Goal: Obtain resource: Obtain resource

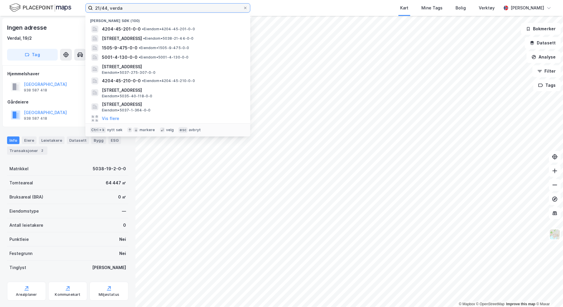
drag, startPoint x: 133, startPoint y: 5, endPoint x: 85, endPoint y: 7, distance: 48.3
click at [85, 7] on div "21/44, [PERSON_NAME] søk [PHONE_NUMBER] • Eiendom • 4204-45-201-0-0 Kvislavegen…" at bounding box center [281, 8] width 563 height 16
click at [127, 9] on input "21/44, verda" at bounding box center [168, 8] width 150 height 9
drag, startPoint x: 130, startPoint y: 9, endPoint x: 90, endPoint y: 9, distance: 40.3
click at [90, 9] on label "21/44, verda" at bounding box center [167, 7] width 165 height 9
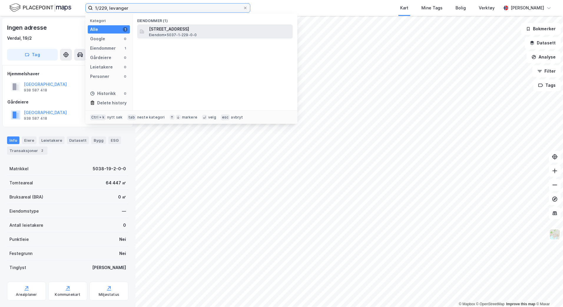
type input "1/229, levanger"
click at [167, 33] on span "Eiendom • 5037-1-229-0-0" at bounding box center [173, 35] width 48 height 5
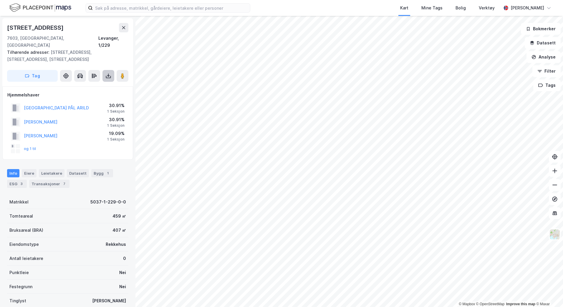
click at [107, 70] on button at bounding box center [108, 76] width 12 height 12
click at [82, 85] on div "Last ned grunnbok" at bounding box center [79, 87] width 34 height 5
click at [74, 83] on div "Last ned grunnbok" at bounding box center [83, 87] width 63 height 9
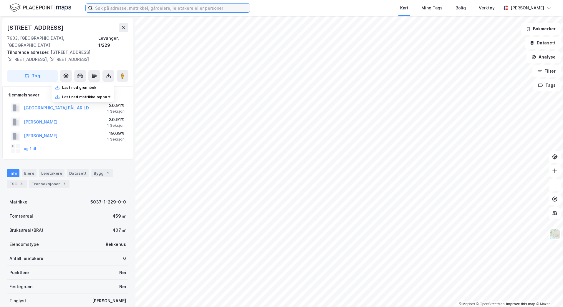
click at [101, 9] on input at bounding box center [171, 8] width 157 height 9
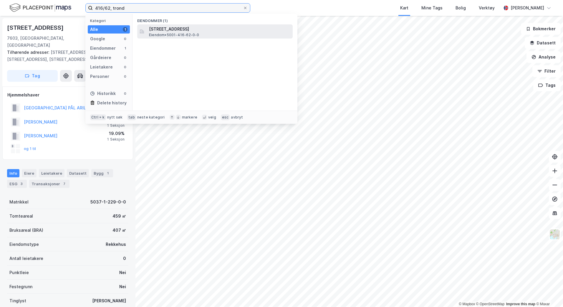
type input "416/62, trond"
click at [184, 34] on span "Eiendom • 5001-416-62-0-0" at bounding box center [174, 35] width 50 height 5
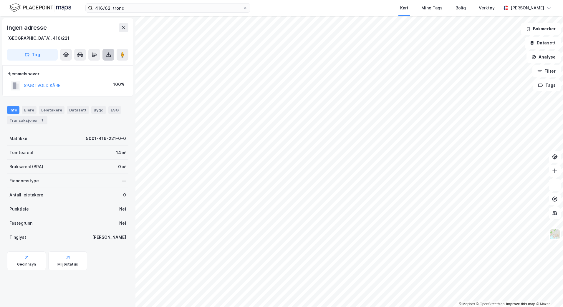
click at [104, 53] on button at bounding box center [108, 55] width 12 height 12
click at [91, 66] on div "Last ned grunnbok" at bounding box center [79, 66] width 34 height 5
click at [110, 55] on icon at bounding box center [108, 55] width 6 height 6
click at [98, 67] on div "Last ned grunnbok" at bounding box center [83, 66] width 63 height 9
